Goal: Book appointment/travel/reservation

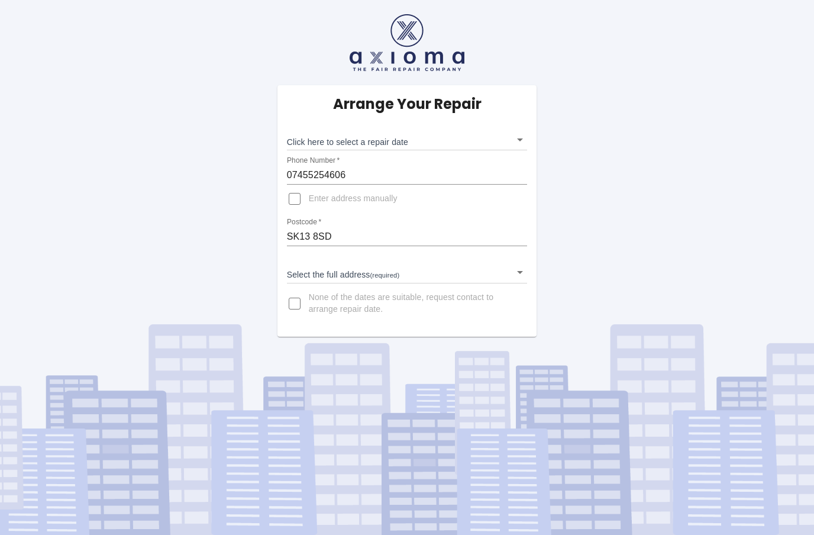
click at [446, 143] on body "Arrange Your Repair Click here to select a repair date ​ Phone Number   * 07455…" at bounding box center [407, 267] width 814 height 535
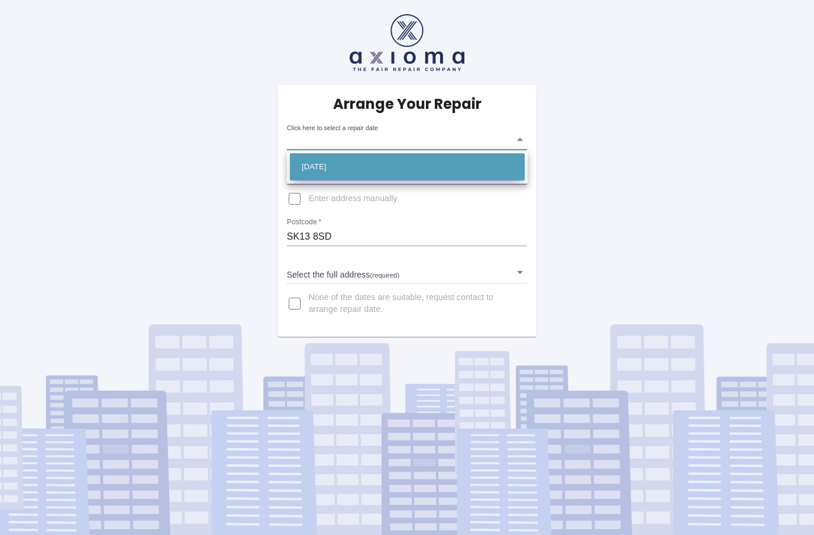
click at [386, 170] on li "[DATE]" at bounding box center [407, 166] width 235 height 27
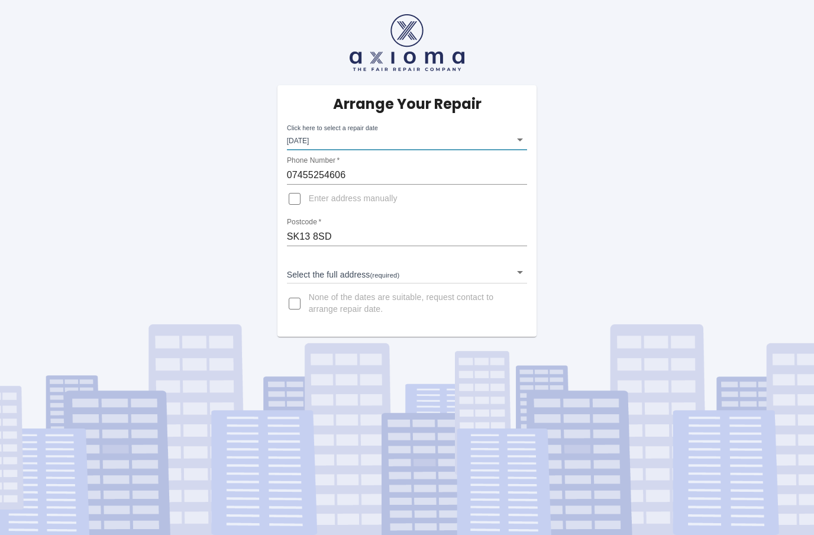
type input "[DATE]T00:00:00.000Z"
click at [302, 204] on input "Enter address manually" at bounding box center [295, 199] width 28 height 28
checkbox input "true"
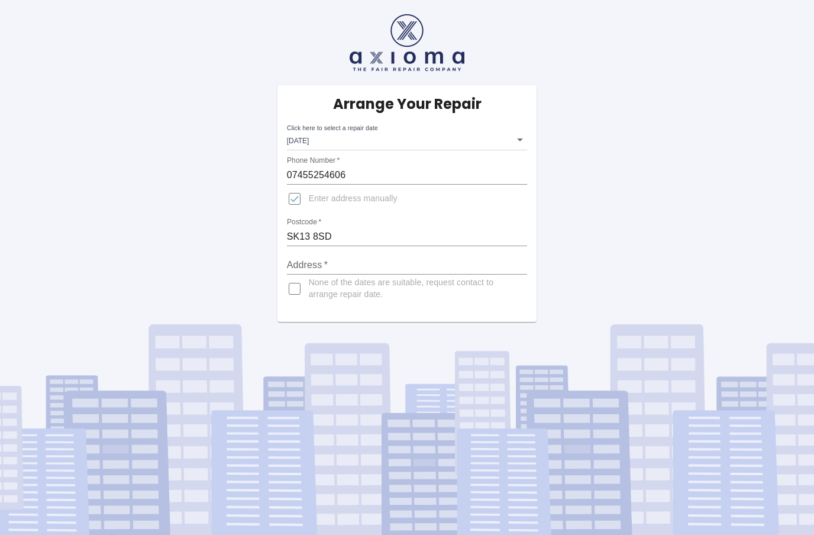
click at [327, 272] on input "Address   *" at bounding box center [407, 265] width 241 height 19
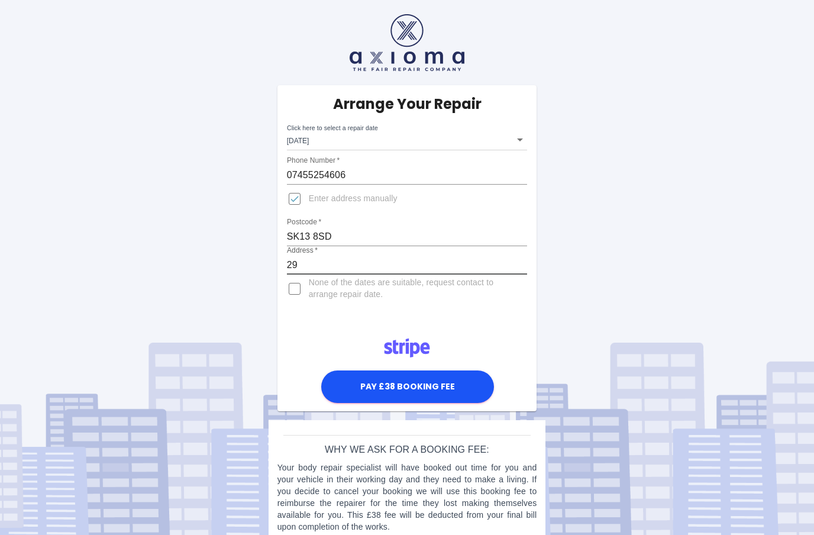
type input "29"
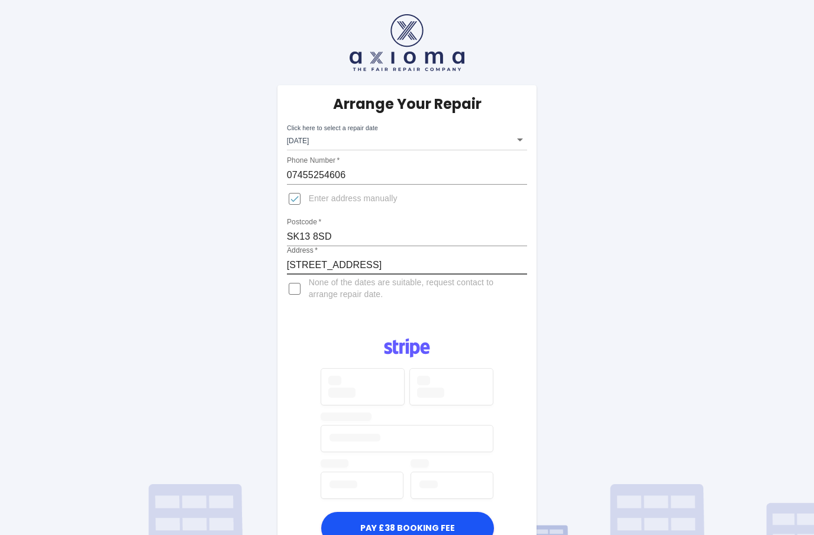
type input "[STREET_ADDRESS]"
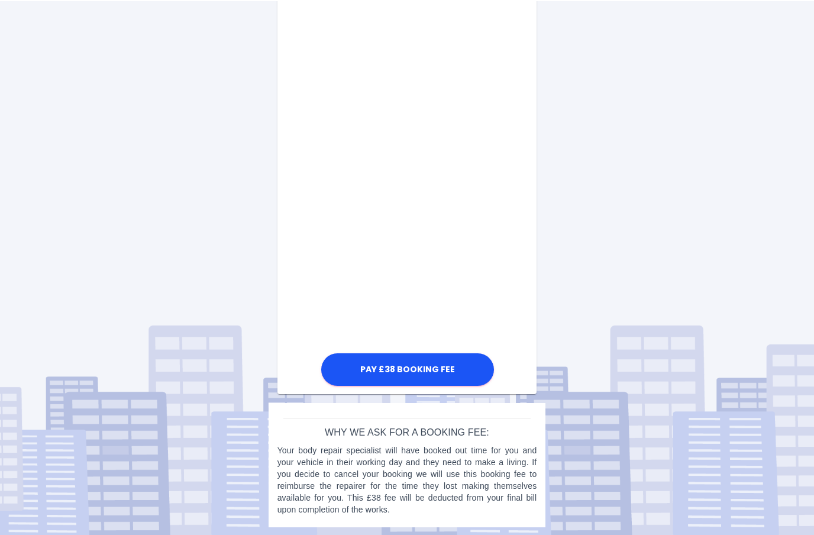
scroll to position [581, 0]
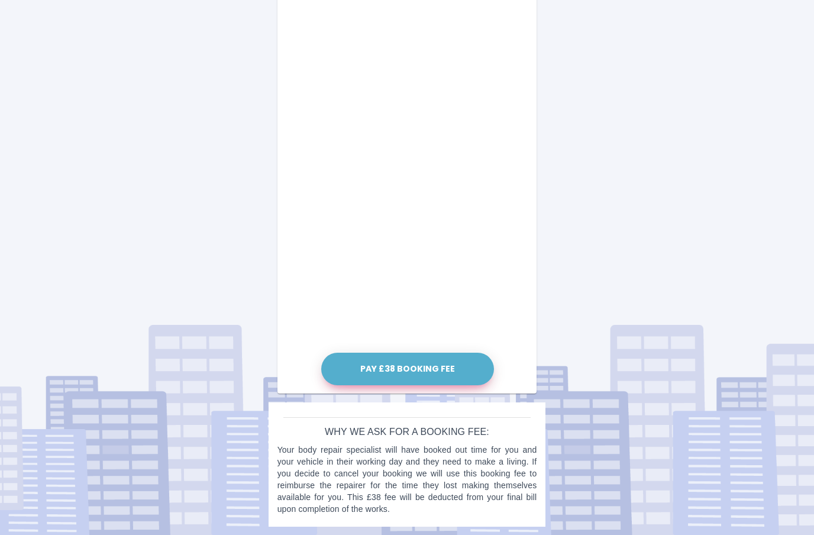
click at [439, 377] on button "Pay £38 Booking Fee" at bounding box center [407, 369] width 173 height 33
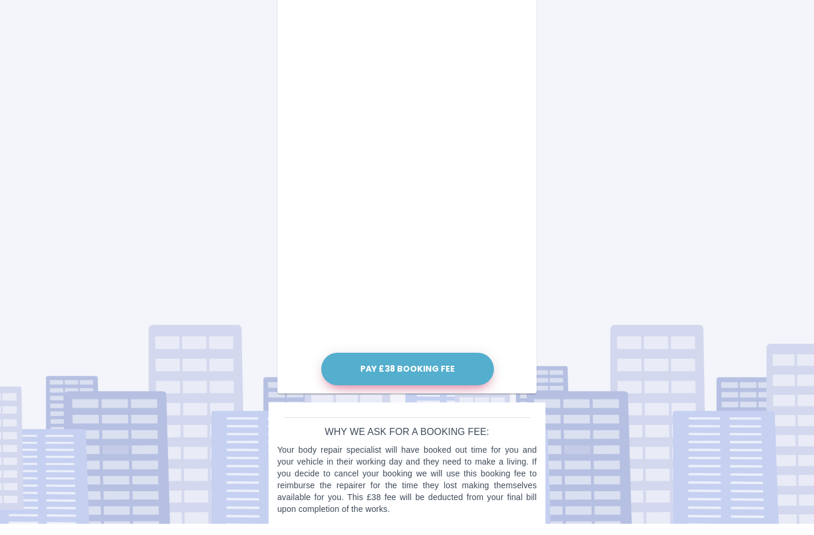
scroll to position [529, 0]
